Goal: Information Seeking & Learning: Learn about a topic

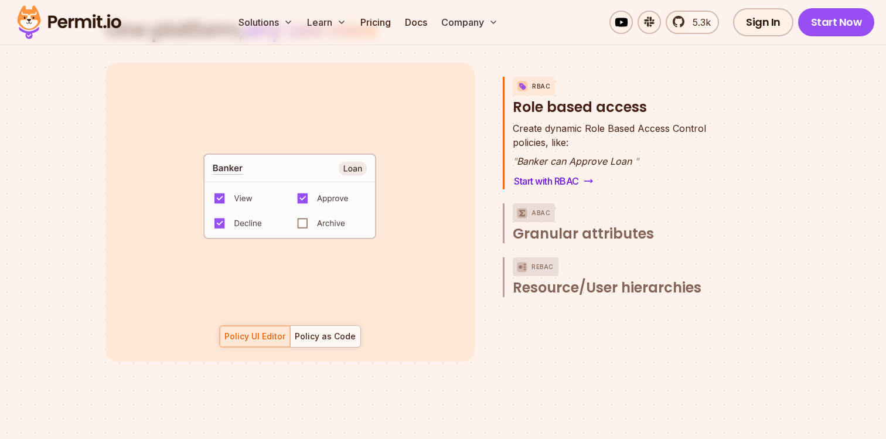
scroll to position [1685, 0]
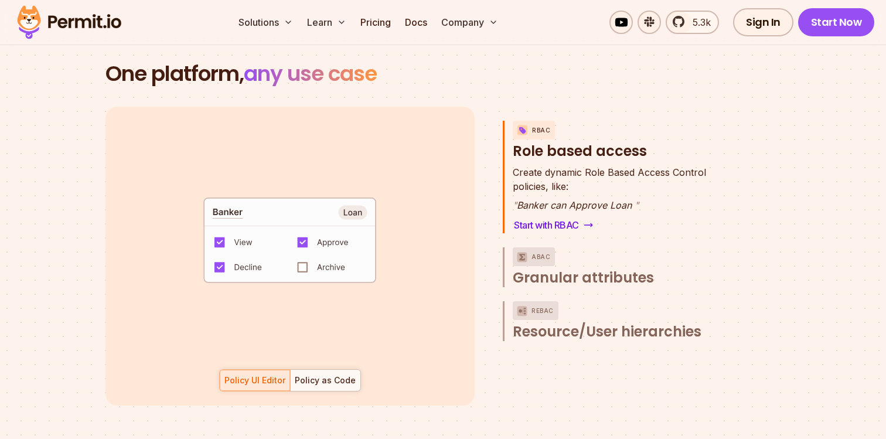
click at [572, 133] on h3 "RBAC Role based access" at bounding box center [622, 141] width 219 height 40
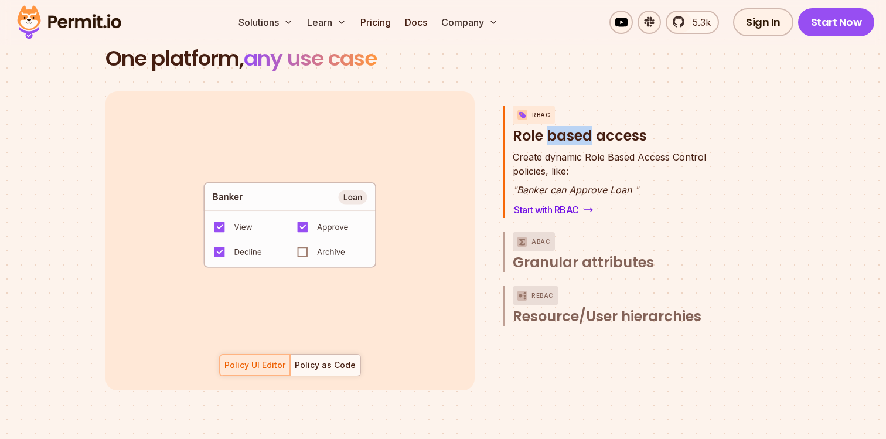
click at [576, 183] on p "" Banker can Approve Loan "" at bounding box center [609, 190] width 193 height 14
click at [594, 183] on p "" Banker can Approve Loan "" at bounding box center [609, 190] width 193 height 14
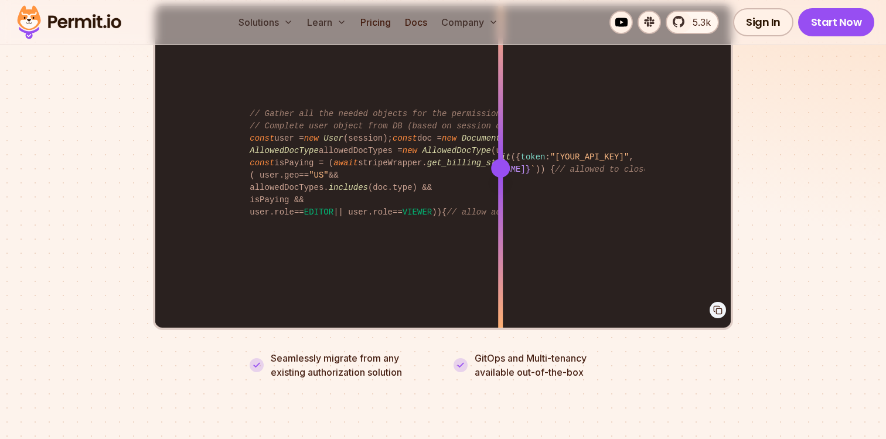
scroll to position [2459, 0]
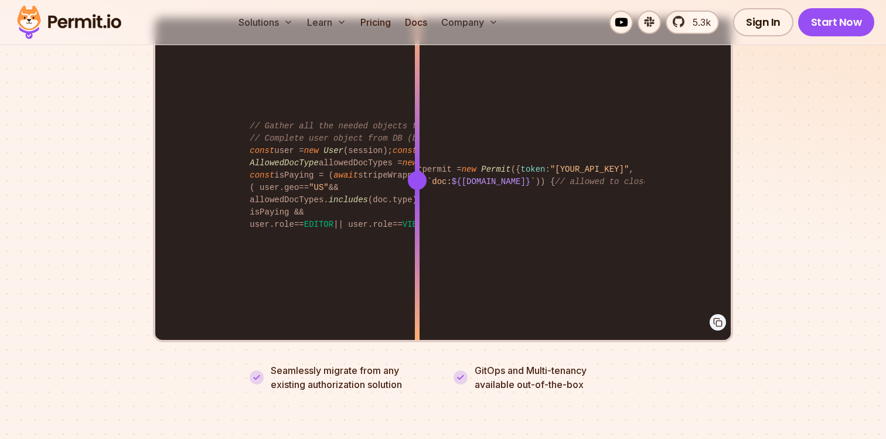
drag, startPoint x: 502, startPoint y: 165, endPoint x: 362, endPoint y: 158, distance: 140.3
click at [408, 171] on div at bounding box center [417, 180] width 19 height 19
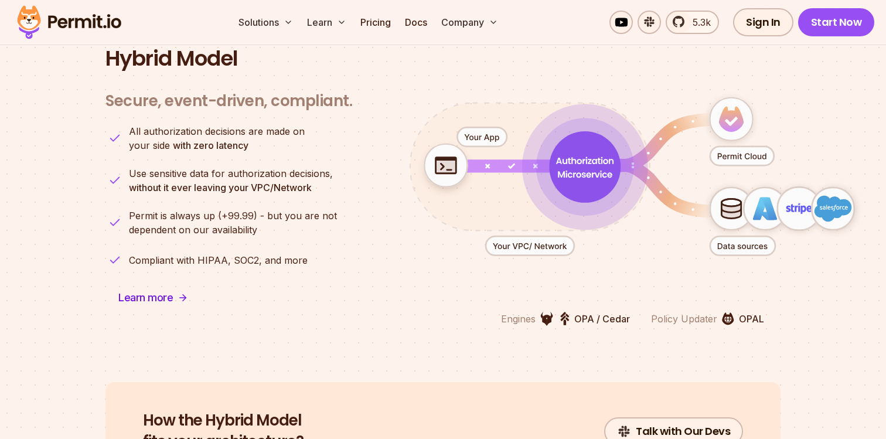
scroll to position [2919, 0]
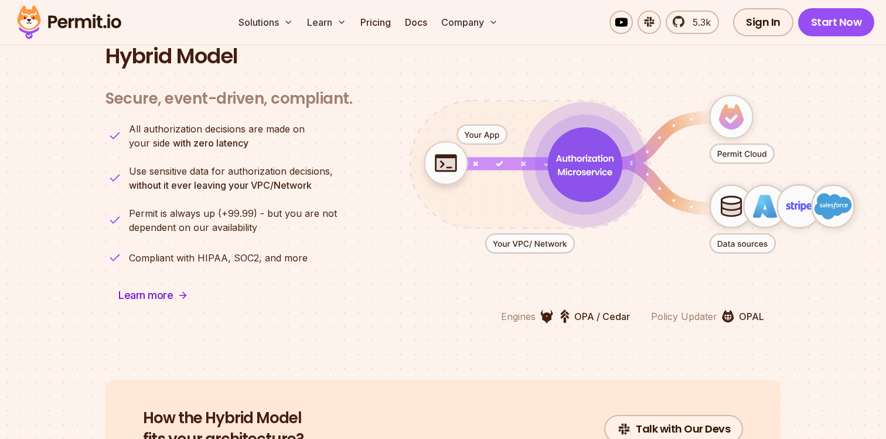
click at [558, 356] on section "Hybrid Model Secure, event-driven, compliant. Engines OPA / Cedar Policy Update…" at bounding box center [443, 184] width 886 height 392
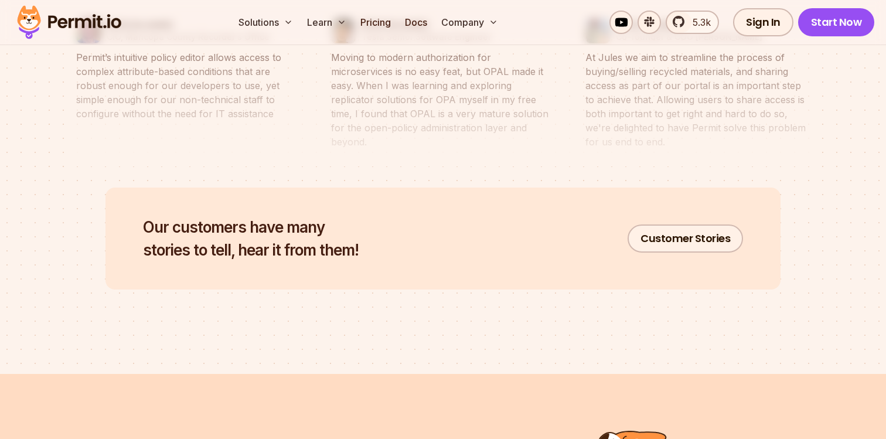
scroll to position [5614, 0]
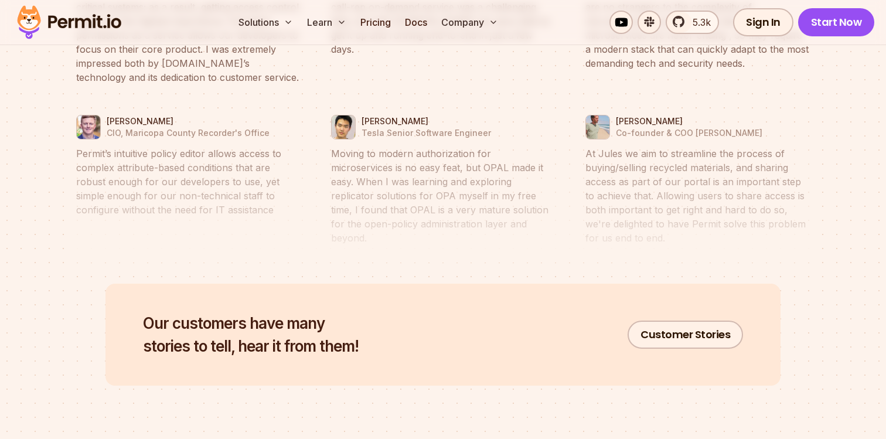
click at [436, 196] on blockquote "Moving to modern authorization for microservices is no easy feat, but OPAL made…" at bounding box center [443, 196] width 225 height 98
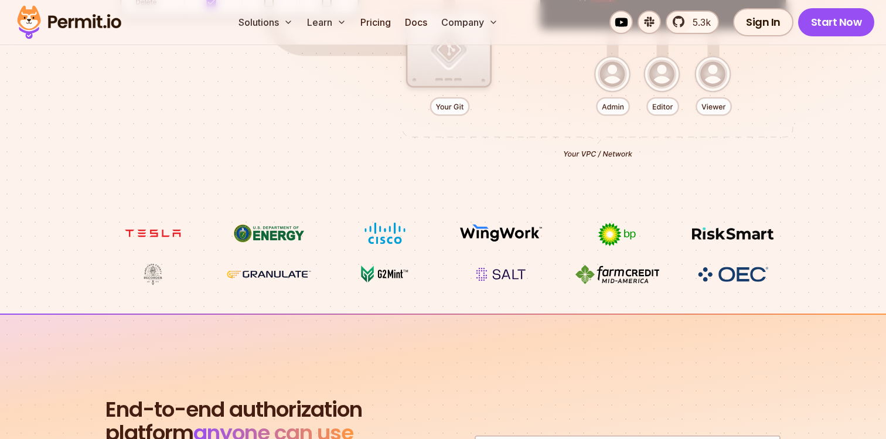
scroll to position [0, 0]
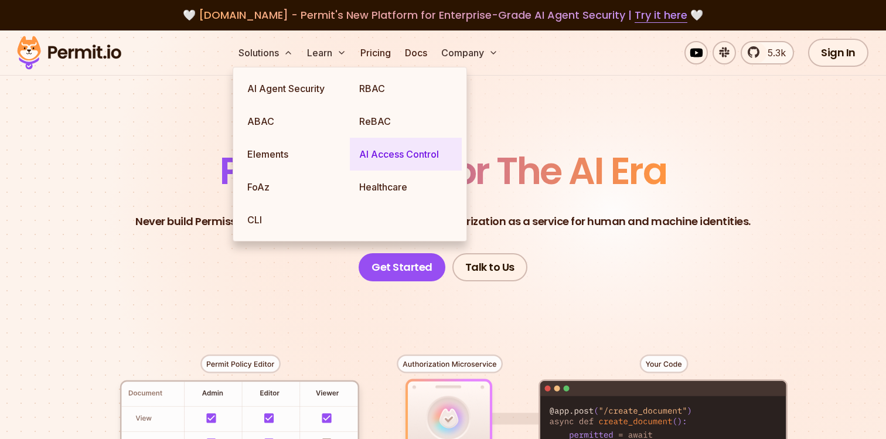
click at [393, 154] on link "AI Access Control" at bounding box center [406, 154] width 112 height 33
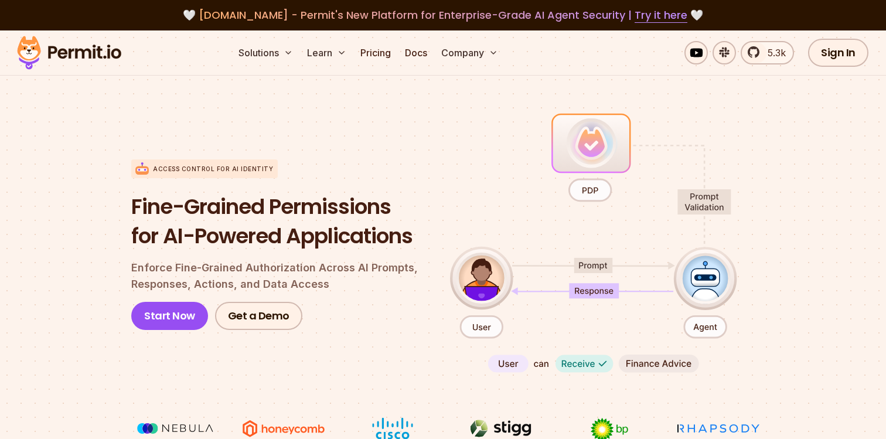
click at [229, 13] on span "[DOMAIN_NAME] - Permit's New Platform for Enterprise-Grade AI Agent Security | …" at bounding box center [443, 15] width 489 height 15
click at [253, 21] on span "[DOMAIN_NAME] - Permit's New Platform for Enterprise-Grade AI Agent Security | …" at bounding box center [443, 15] width 489 height 15
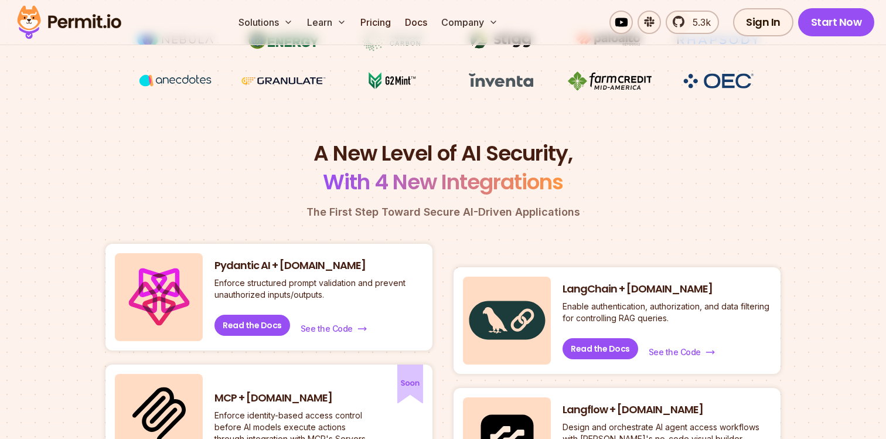
scroll to position [534, 0]
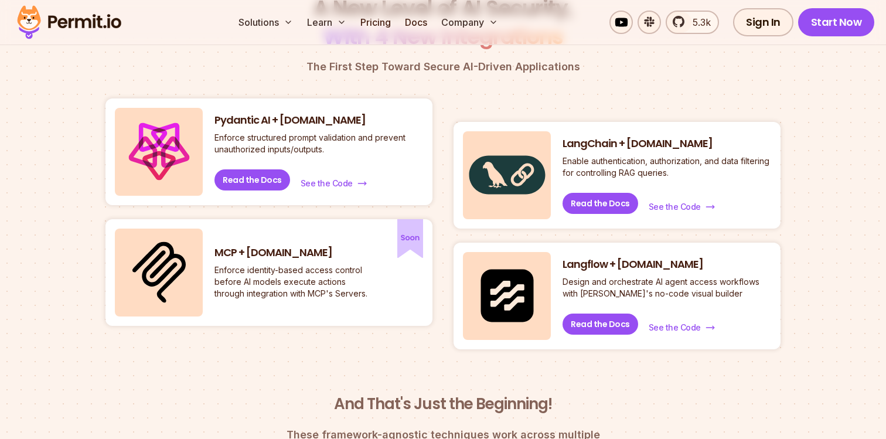
click at [259, 252] on h3 "MCP + [DOMAIN_NAME]" at bounding box center [294, 253] width 158 height 15
click at [269, 180] on link "Read the Docs" at bounding box center [253, 179] width 76 height 21
